Goal: Information Seeking & Learning: Understand process/instructions

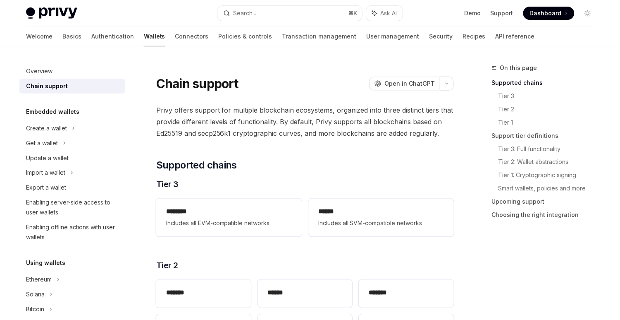
scroll to position [830, 0]
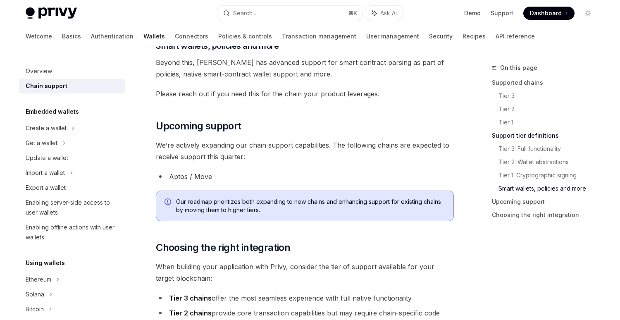
type textarea "*"
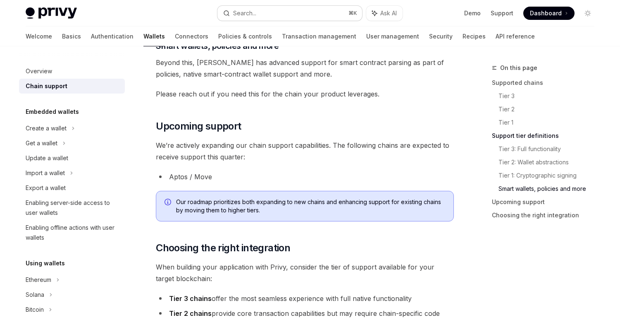
click at [237, 19] on button "Search... ⌘ K" at bounding box center [289, 13] width 145 height 15
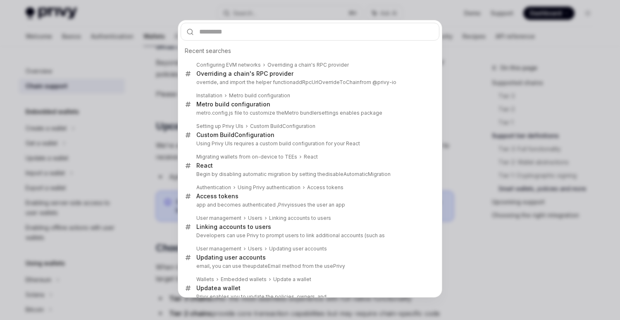
type input "**********"
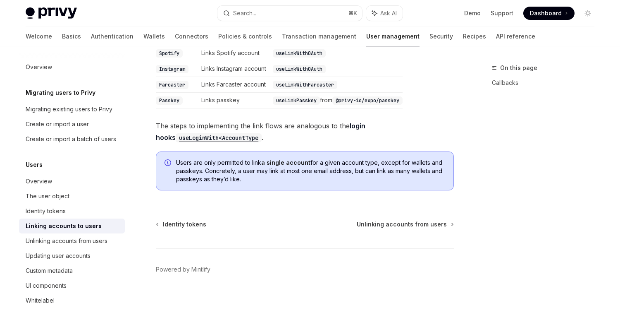
type textarea "*"
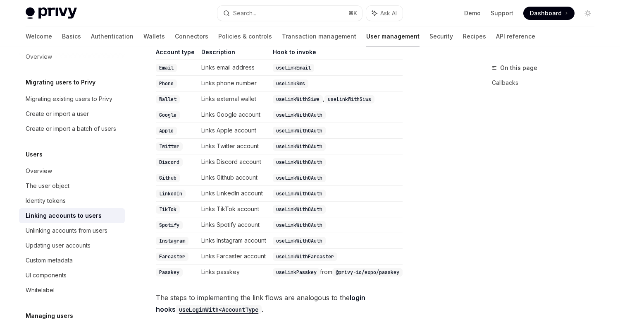
scroll to position [196, 0]
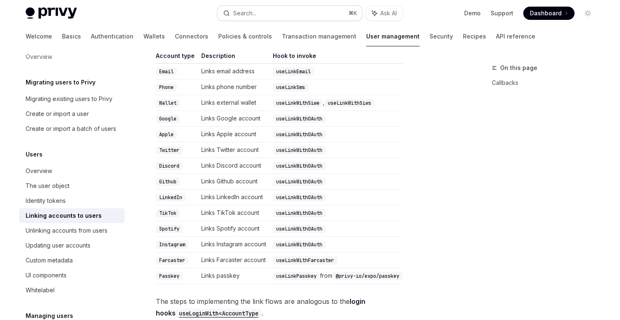
click at [263, 14] on button "Search... ⌘ K" at bounding box center [289, 13] width 145 height 15
type input "**********"
type textarea "*"
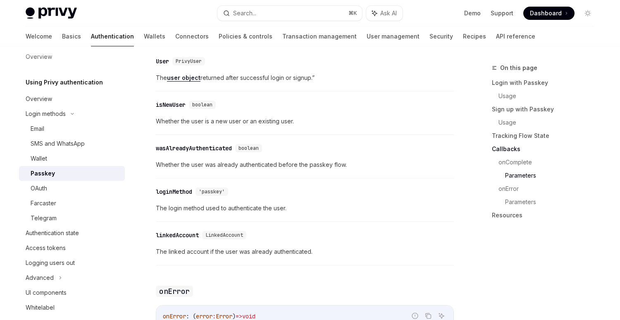
scroll to position [1155, 0]
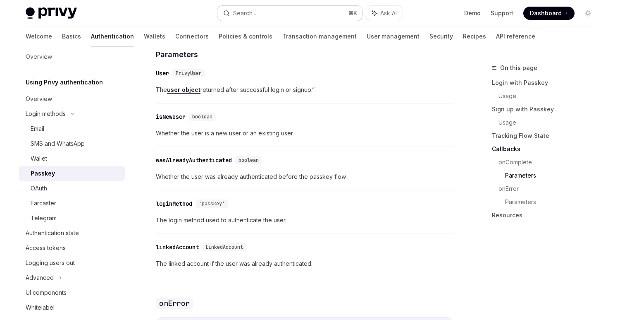
click at [297, 15] on button "Search... ⌘ K" at bounding box center [289, 13] width 145 height 15
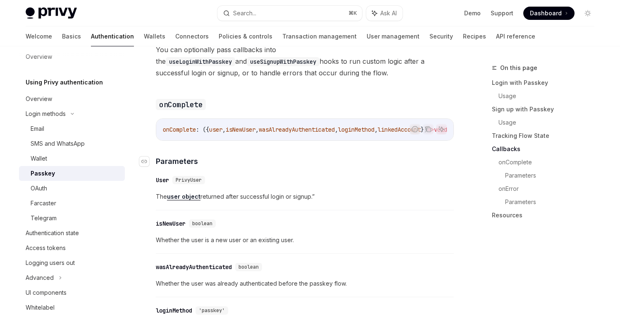
scroll to position [1046, 0]
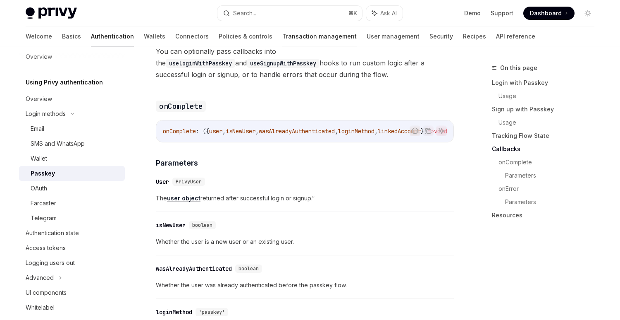
click at [282, 30] on link "Transaction management" at bounding box center [319, 36] width 74 height 20
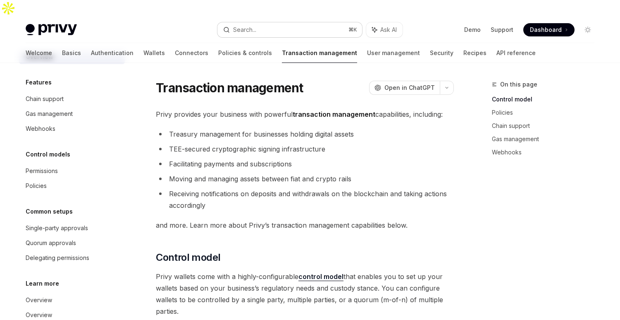
click at [243, 25] on div "Search..." at bounding box center [244, 30] width 23 height 10
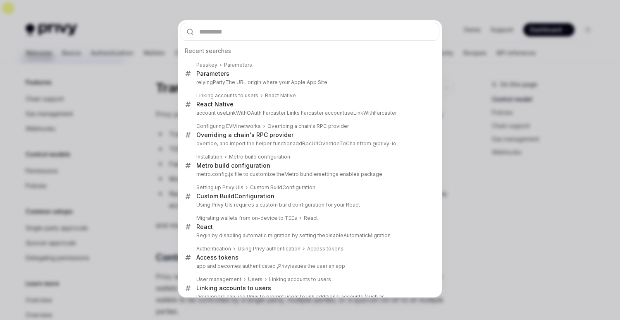
click at [83, 44] on div "Recent searches Passkey Parameters Parameters relyingParty The URL origin where…" at bounding box center [310, 160] width 620 height 320
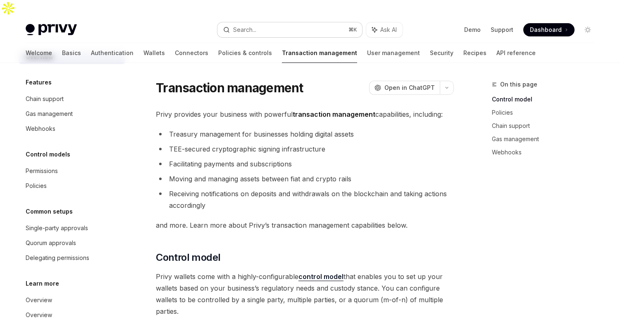
click at [249, 25] on div "Search..." at bounding box center [244, 30] width 23 height 10
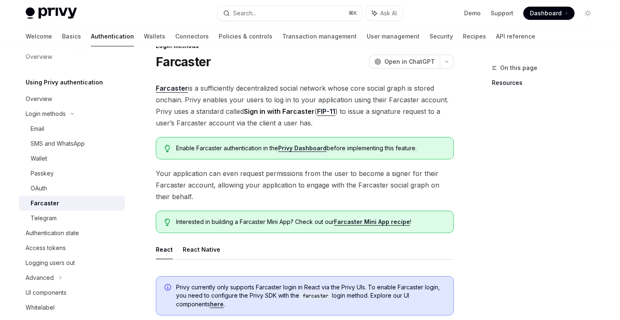
scroll to position [40, 0]
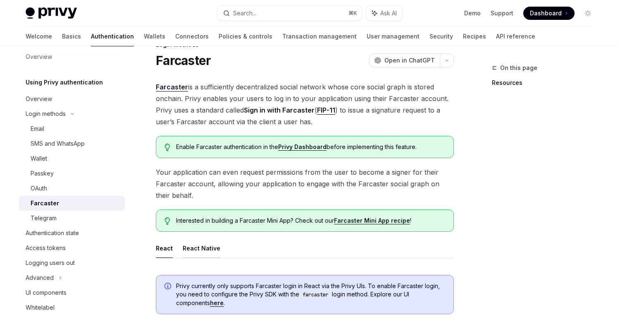
click at [208, 238] on button "React Native" at bounding box center [202, 247] width 38 height 19
type textarea "*"
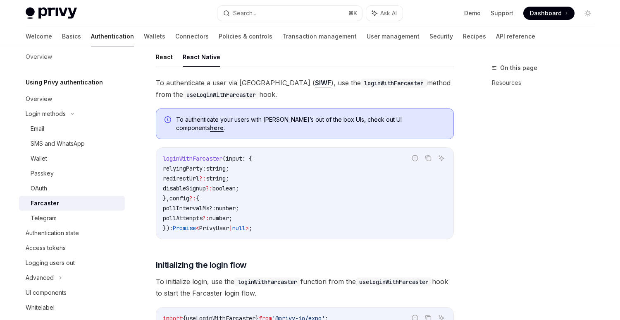
scroll to position [229, 0]
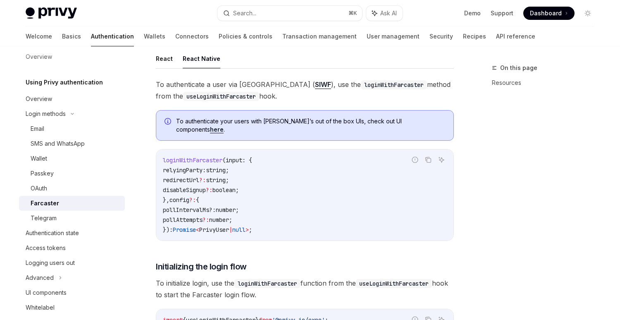
click at [269, 155] on code "loginWithFarcaster ( input : { relyingParty: string ; redirectUrl ?: string ; d…" at bounding box center [305, 194] width 284 height 79
drag, startPoint x: 239, startPoint y: 156, endPoint x: 189, endPoint y: 156, distance: 50.0
click at [189, 156] on code "loginWithFarcaster ( input : { relyingParty: string ; redirectUrl ?: string ; d…" at bounding box center [305, 194] width 284 height 79
click at [189, 176] on span "redirectUrl" at bounding box center [181, 179] width 36 height 7
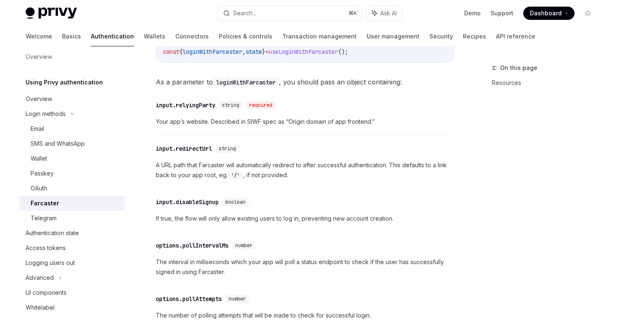
scroll to position [518, 0]
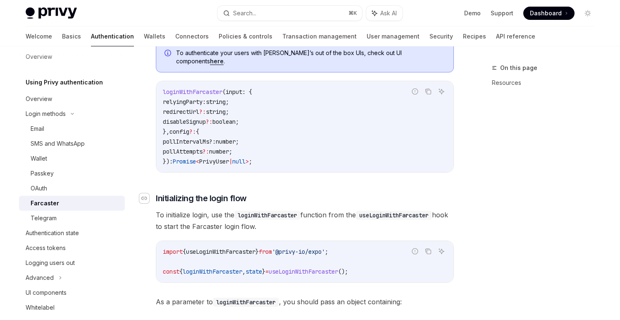
click at [143, 193] on div "Navigate to header" at bounding box center [144, 198] width 10 height 10
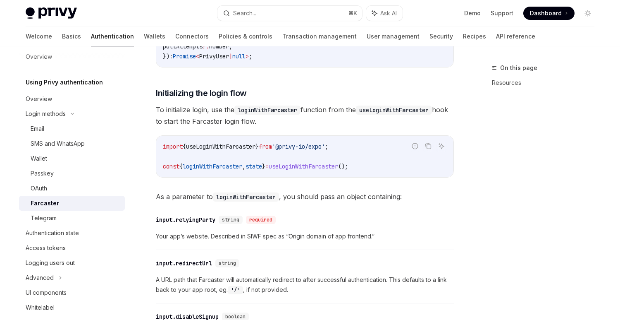
scroll to position [403, 0]
click at [311, 15] on button "Search... ⌘ K" at bounding box center [289, 13] width 145 height 15
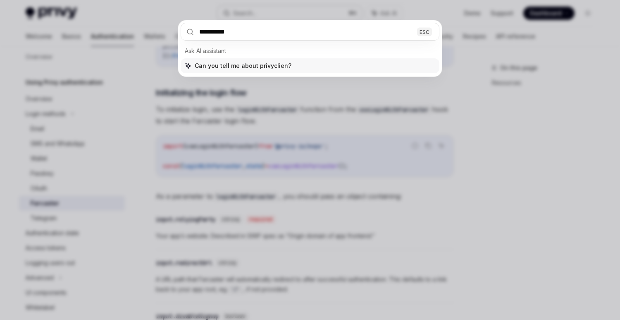
type input "**********"
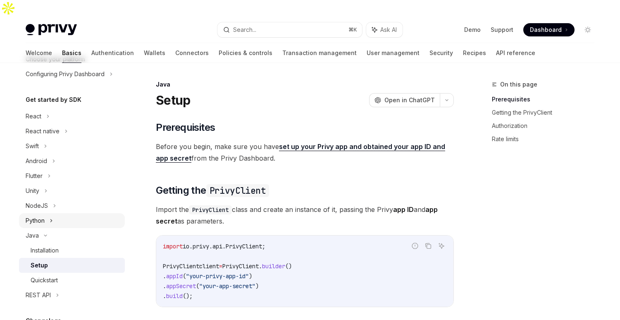
scroll to position [51, 0]
click at [29, 201] on div "NodeJS" at bounding box center [37, 206] width 22 height 10
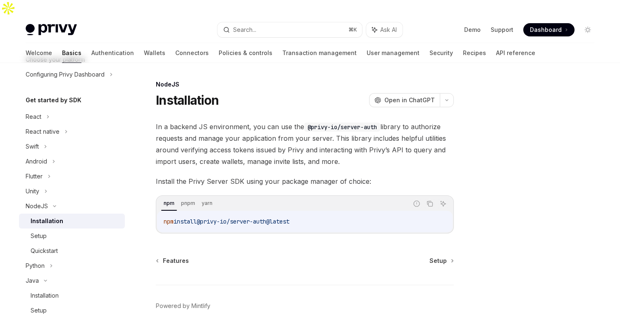
click at [68, 226] on link "Installation" at bounding box center [72, 220] width 106 height 15
click at [60, 233] on div "Setup" at bounding box center [75, 236] width 89 height 10
type textarea "*"
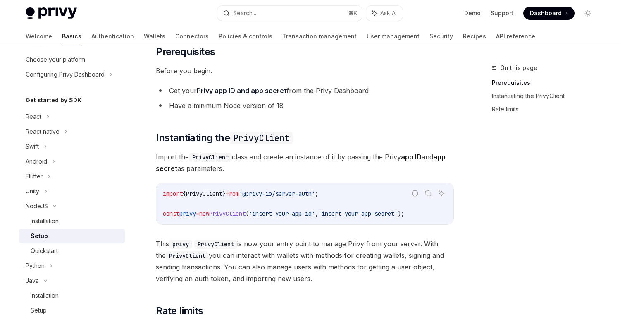
scroll to position [88, 0]
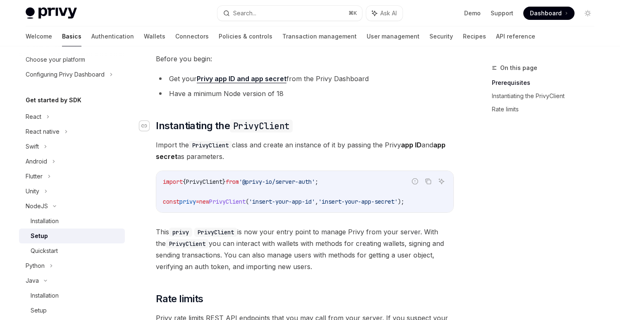
click at [141, 121] on div "Navigate to header" at bounding box center [144, 126] width 10 height 10
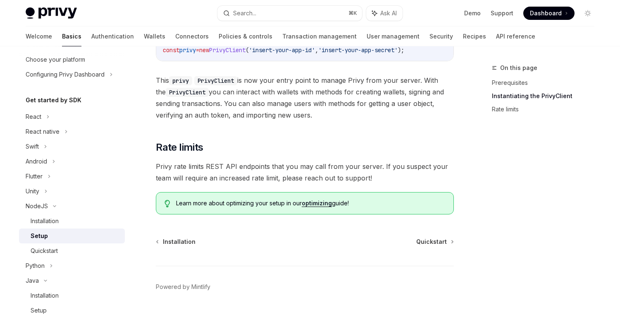
scroll to position [240, 0]
